Goal: Transaction & Acquisition: Purchase product/service

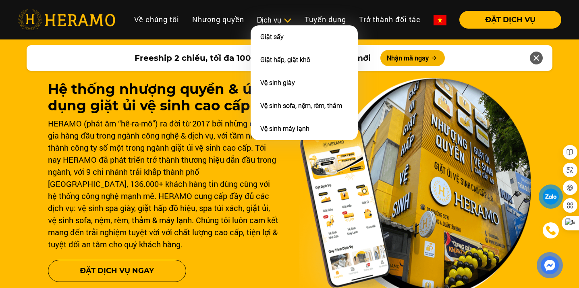
click at [283, 19] on img at bounding box center [287, 21] width 8 height 8
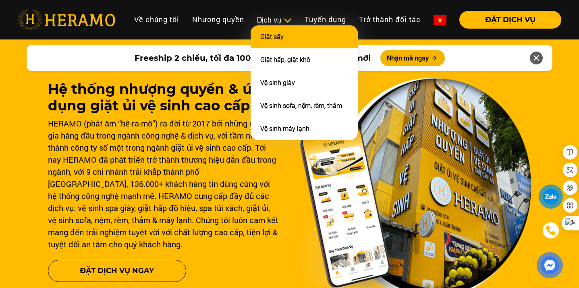
click at [274, 40] on li "Giặt sấy" at bounding box center [304, 36] width 107 height 23
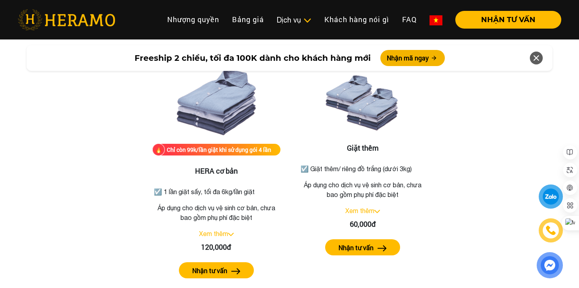
scroll to position [1026, 0]
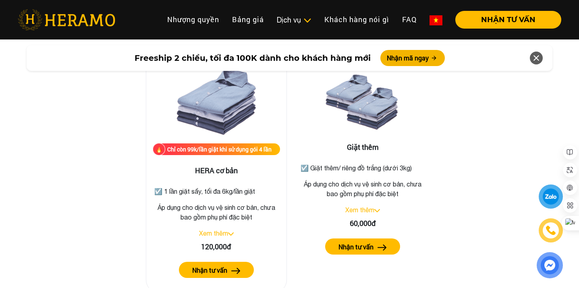
click at [218, 145] on div "Chỉ còn 99k/lần giặt khi sử dụng gói 4 lần" at bounding box center [219, 149] width 104 height 8
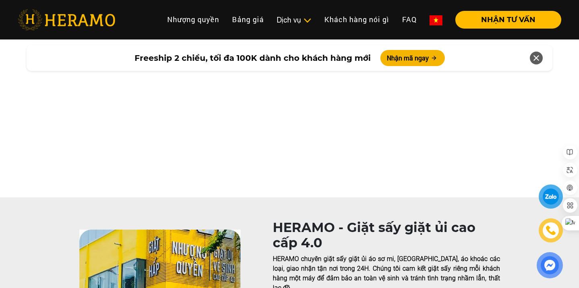
scroll to position [1026, 0]
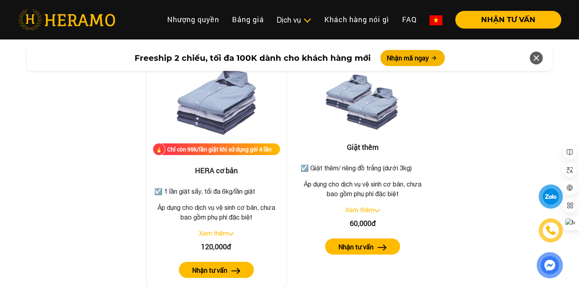
click at [218, 230] on link "Xem thêm" at bounding box center [213, 233] width 29 height 7
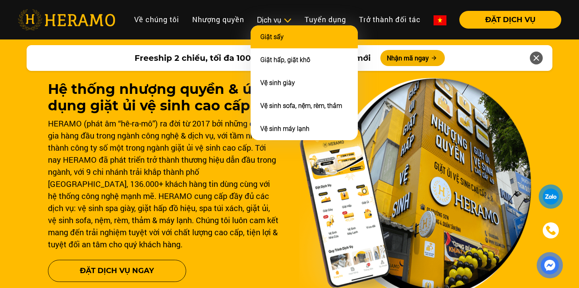
click at [270, 37] on link "Giặt sấy" at bounding box center [271, 37] width 23 height 8
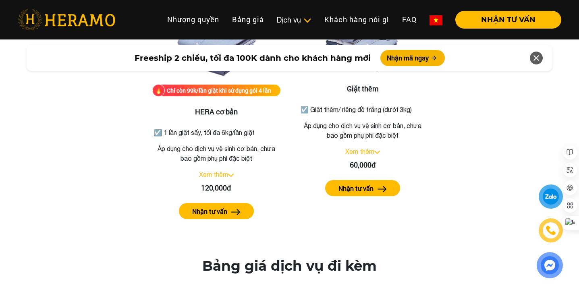
click at [60, 180] on div "Chỉ còn 99k/lần giặt khi sử dụng gói 4 lần HERA cơ bản ☑️ 1 lần giặt sấy, tối đ…" at bounding box center [289, 103] width 459 height 260
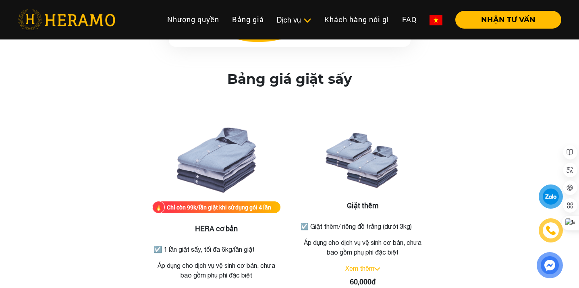
scroll to position [968, 0]
